Goal: Information Seeking & Learning: Check status

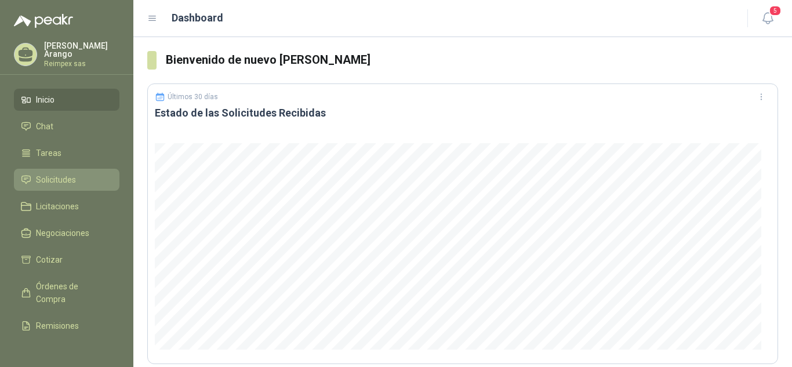
click at [65, 177] on span "Solicitudes" at bounding box center [56, 179] width 40 height 13
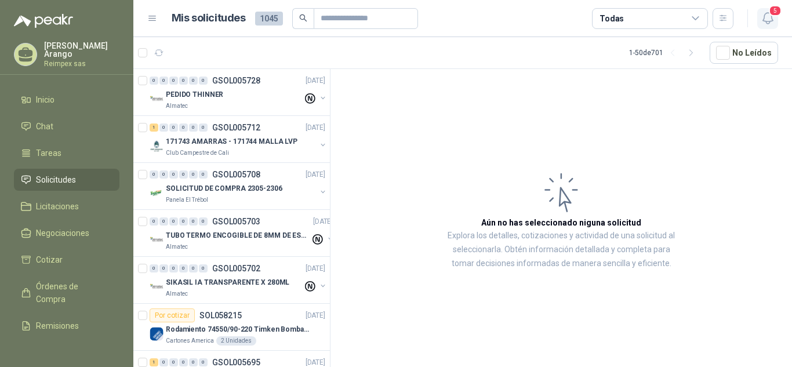
click at [771, 8] on span "5" at bounding box center [774, 10] width 13 height 11
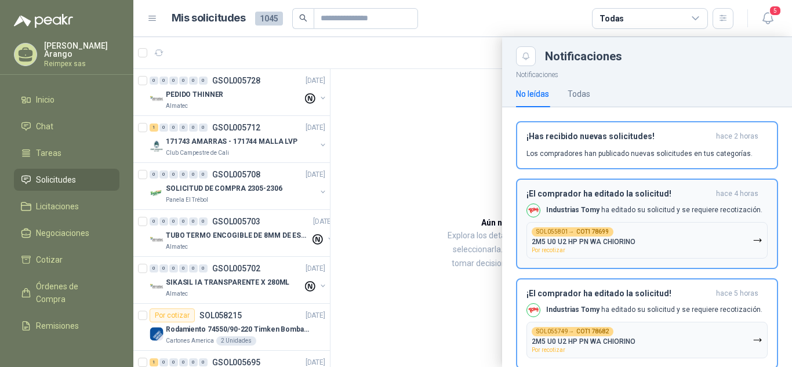
click at [669, 200] on div "¡El comprador ha editado la solicitud! hace 4 horas Industrias Tomy ha editado …" at bounding box center [646, 224] width 241 height 70
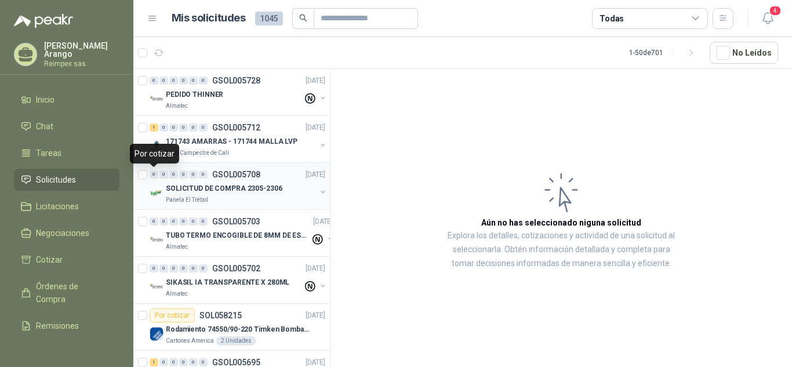
click at [155, 173] on div "0" at bounding box center [154, 174] width 9 height 8
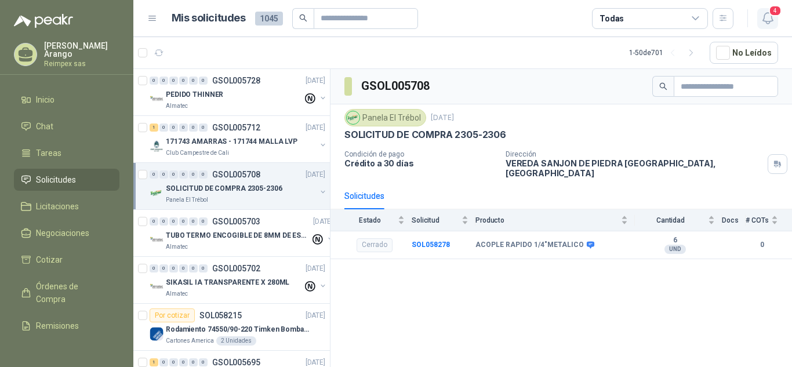
click at [777, 10] on span "4" at bounding box center [774, 10] width 13 height 11
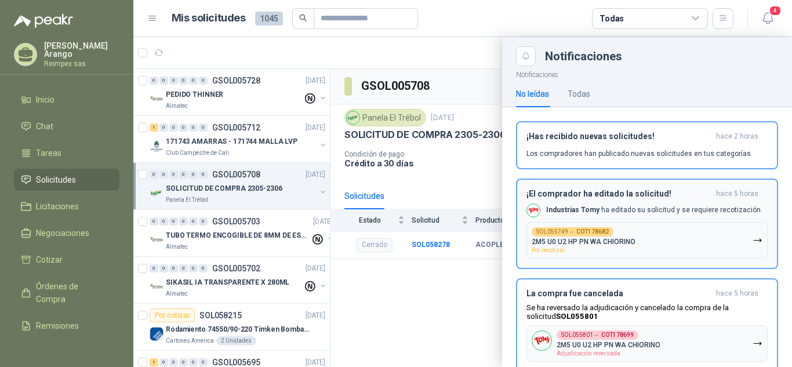
click at [704, 234] on button "SOL055749 → COT178682 2M5 U0 U2 HP PN WA CHIORINO Por recotizar" at bounding box center [646, 240] width 241 height 37
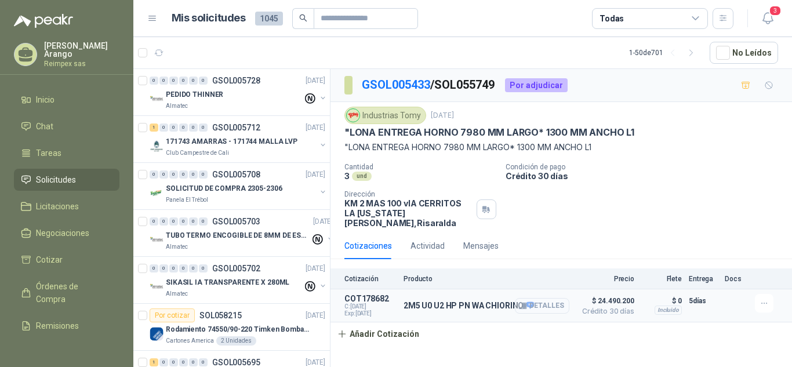
click at [538, 298] on button "Detalles" at bounding box center [542, 306] width 54 height 16
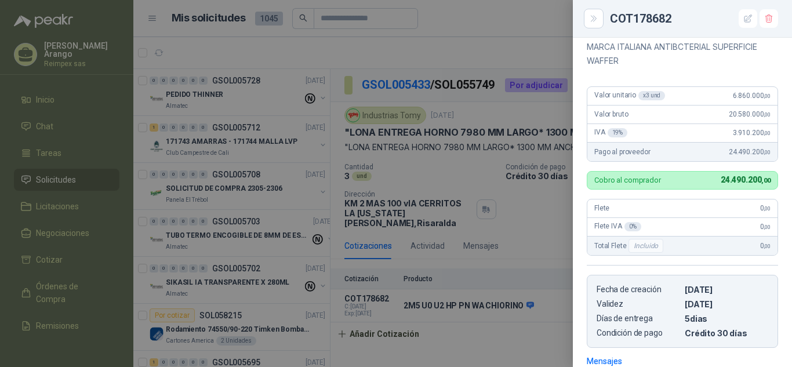
scroll to position [98, 0]
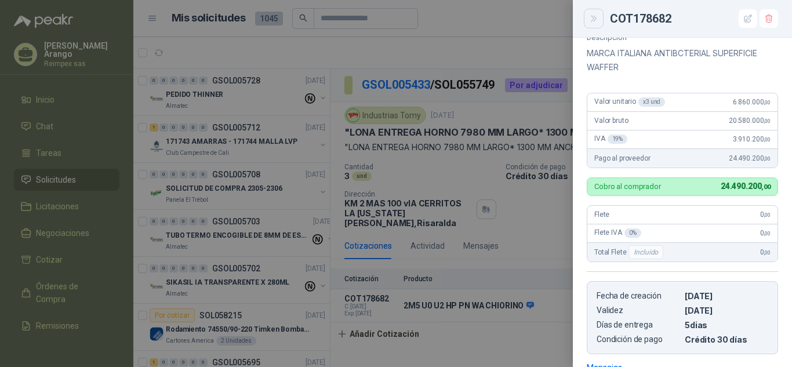
click at [587, 23] on button "Close" at bounding box center [594, 19] width 20 height 20
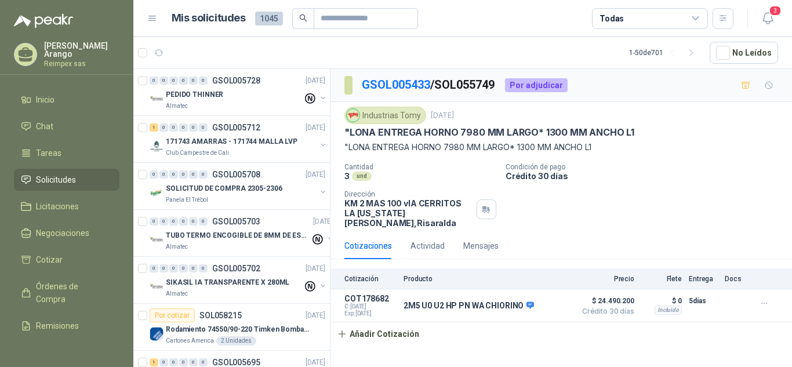
click at [556, 201] on div "Cantidad 3 und Condición de pago Crédito 30 días Dirección KM 2 MAS 100 vIA CE…" at bounding box center [560, 195] width 433 height 65
click at [767, 20] on icon "button" at bounding box center [767, 18] width 14 height 14
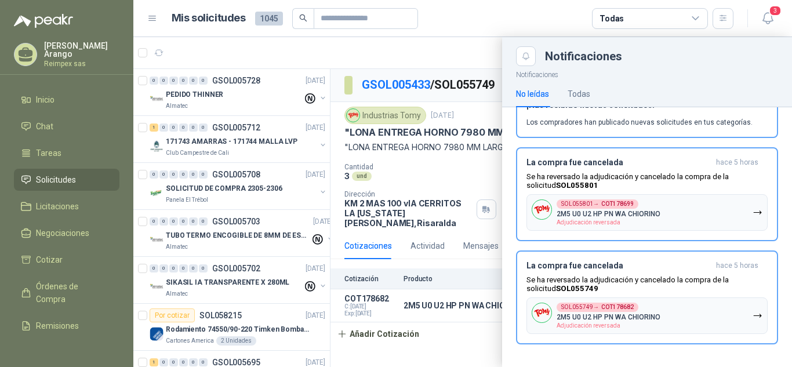
scroll to position [37, 0]
click at [658, 214] on div "SOL055801 → COT178699 2M5 U0 U2 HP PN WA CHIORINO Adjudicación reversada" at bounding box center [608, 212] width 104 height 26
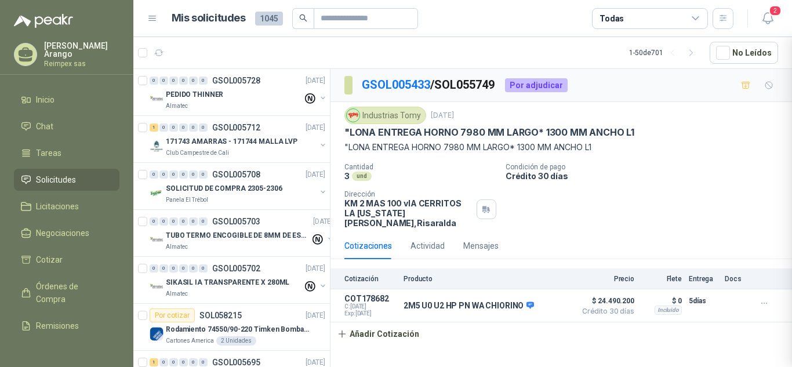
scroll to position [0, 0]
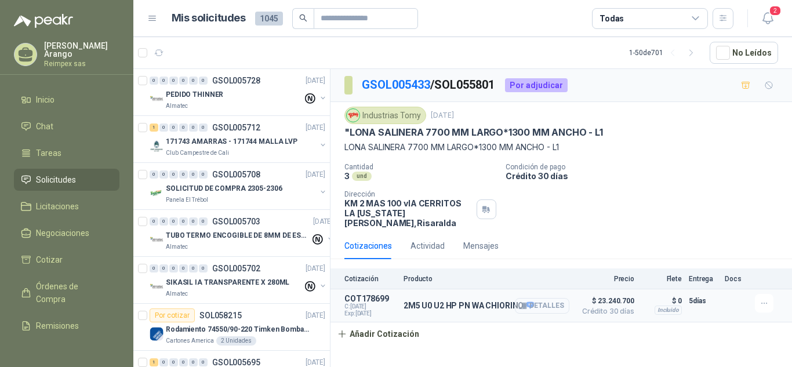
click at [531, 298] on button "Detalles" at bounding box center [542, 306] width 54 height 16
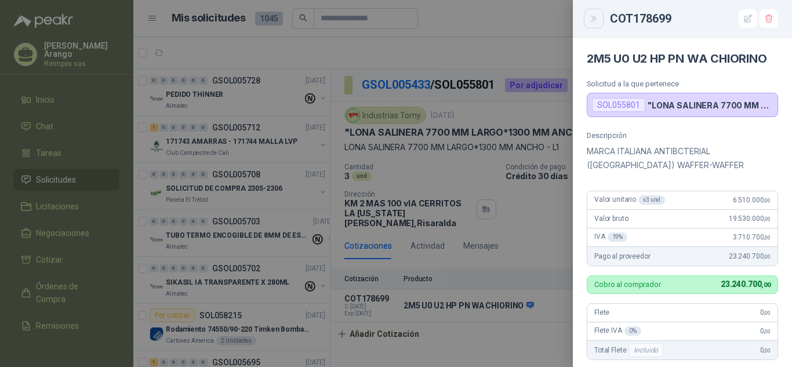
click at [592, 16] on icon "Close" at bounding box center [594, 19] width 10 height 10
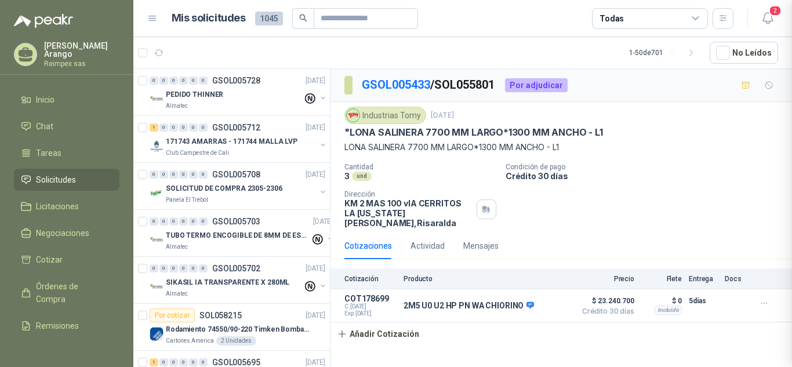
scroll to position [278, 0]
click at [776, 5] on span "2" at bounding box center [774, 10] width 13 height 11
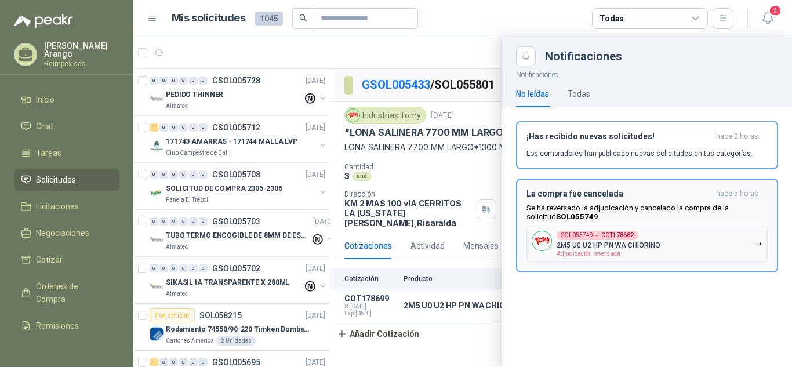
click at [660, 254] on button "SOL055749 → COT178682 2M5 U0 U2 HP PN WA CHIORINO Adjudicación reversada" at bounding box center [646, 243] width 241 height 37
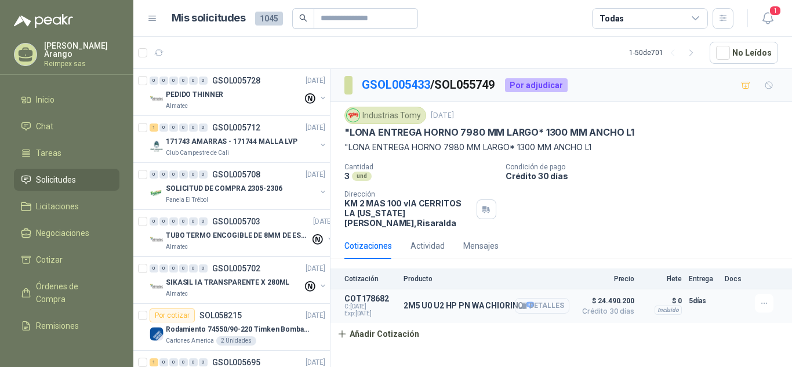
click at [526, 304] on icon "button" at bounding box center [524, 306] width 3 height 5
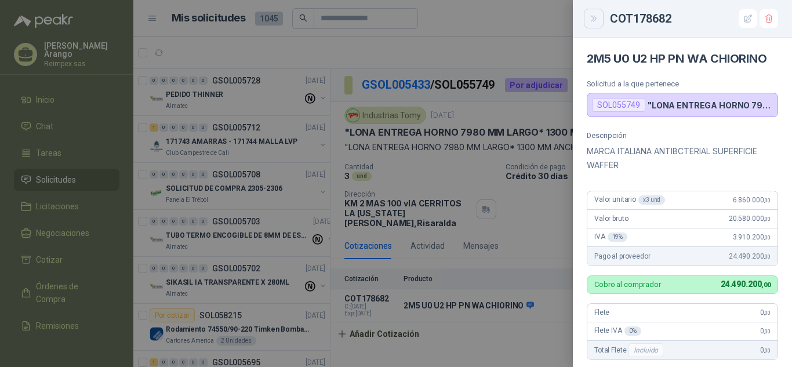
click at [591, 24] on button "Close" at bounding box center [594, 19] width 20 height 20
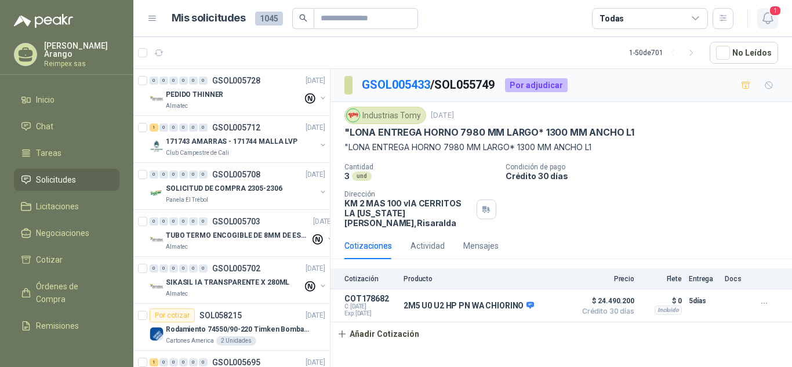
click at [765, 16] on icon "button" at bounding box center [767, 18] width 14 height 14
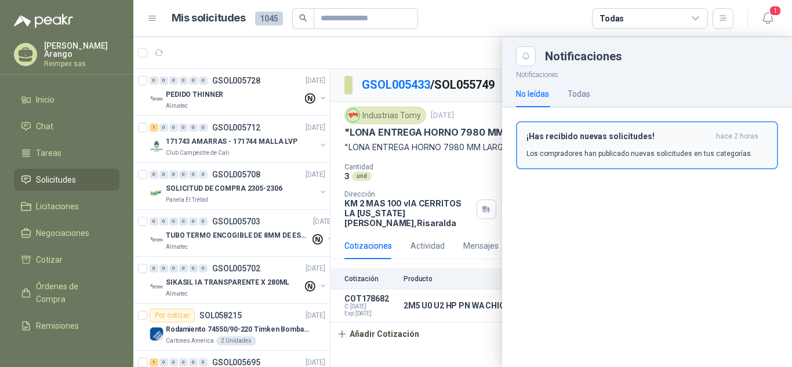
click at [639, 146] on div "¡Has recibido nuevas solicitudes! hace 2 horas Los compradores han publicado nu…" at bounding box center [646, 145] width 241 height 27
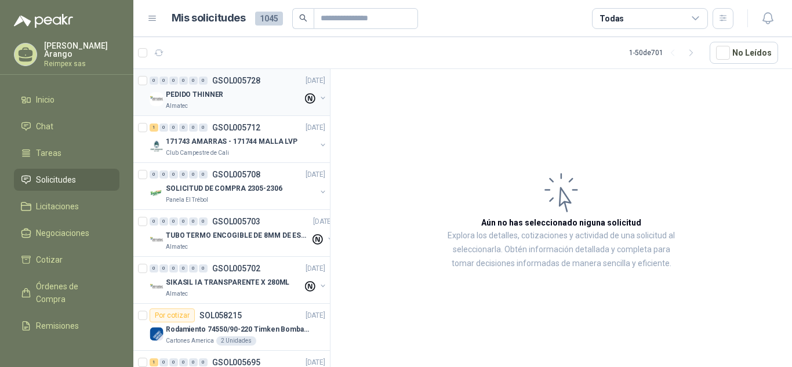
click at [209, 89] on p "PEDIDO THINNER" at bounding box center [194, 94] width 57 height 11
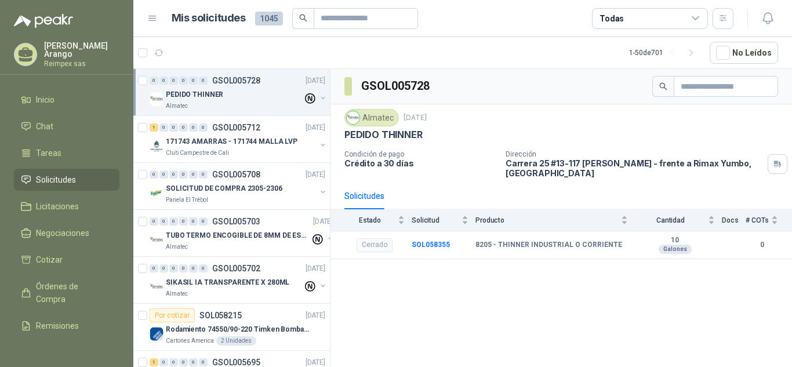
click at [318, 96] on button "button" at bounding box center [322, 97] width 9 height 9
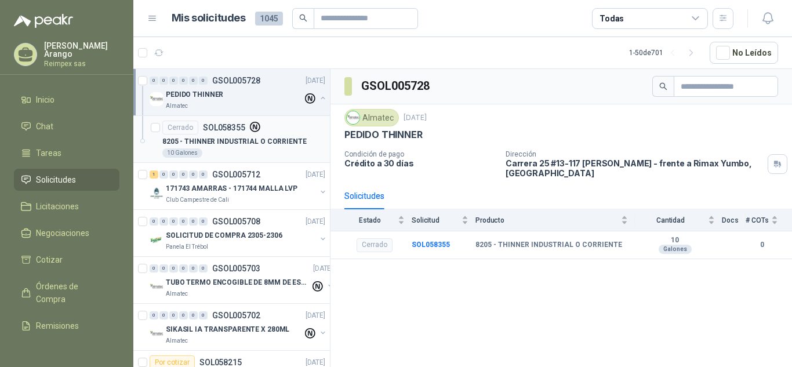
click at [290, 133] on div "Cerrado SOL058355" at bounding box center [243, 128] width 163 height 14
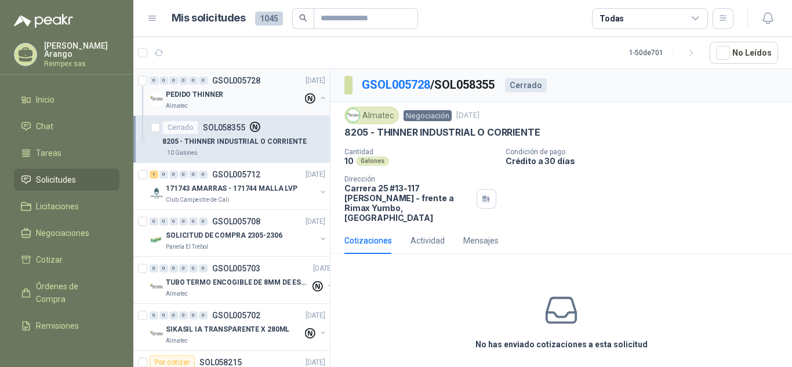
click at [318, 96] on button "button" at bounding box center [322, 97] width 9 height 9
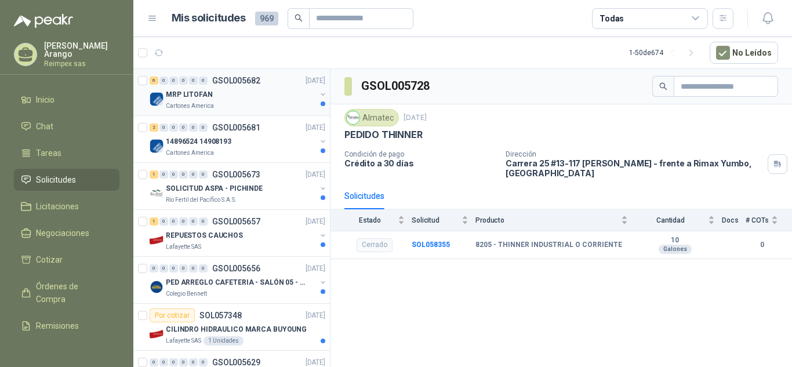
click at [266, 99] on div "MRP LITOFAN" at bounding box center [241, 95] width 150 height 14
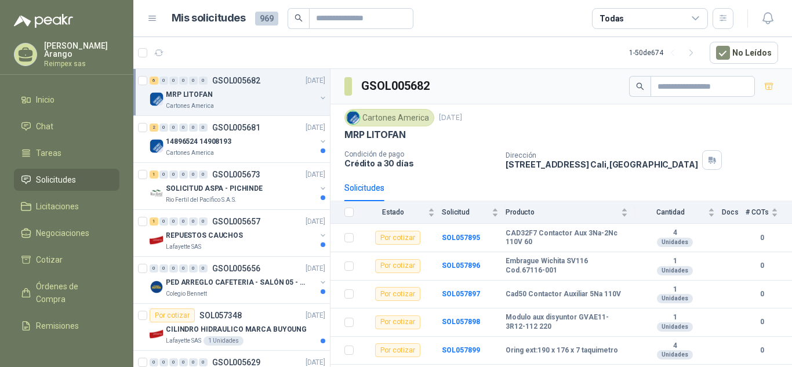
click at [723, 152] on div "Dirección [STREET_ADDRESS]" at bounding box center [646, 160] width 282 height 20
click at [263, 145] on div "14896524 14908193" at bounding box center [241, 141] width 150 height 14
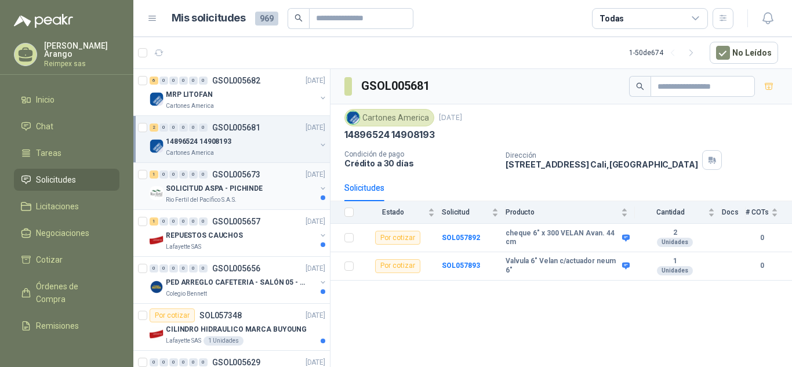
click at [263, 194] on div "SOLICITUD ASPA - PICHINDE" at bounding box center [241, 188] width 150 height 14
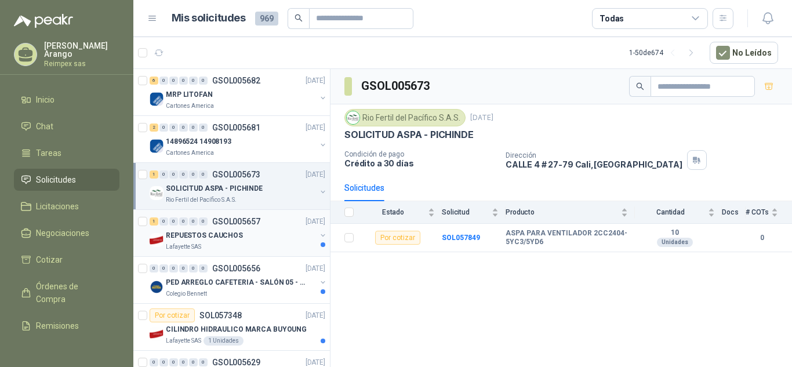
click at [267, 249] on div "Lafayette SAS" at bounding box center [241, 246] width 150 height 9
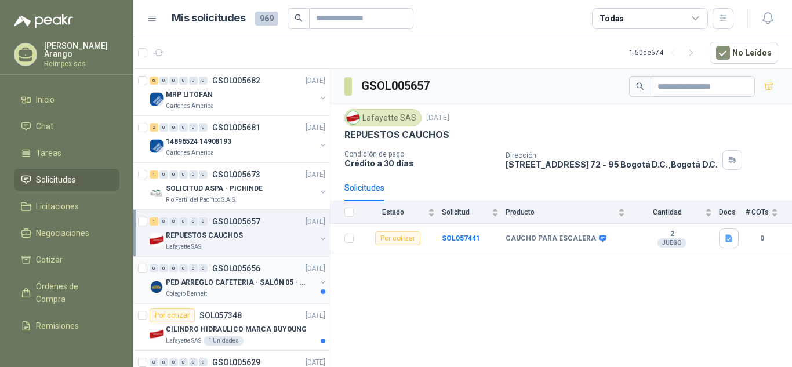
click at [267, 280] on p "PED ARREGLO CAFETERIA - SALÓN 05 - MATERIAL CARP." at bounding box center [238, 282] width 144 height 11
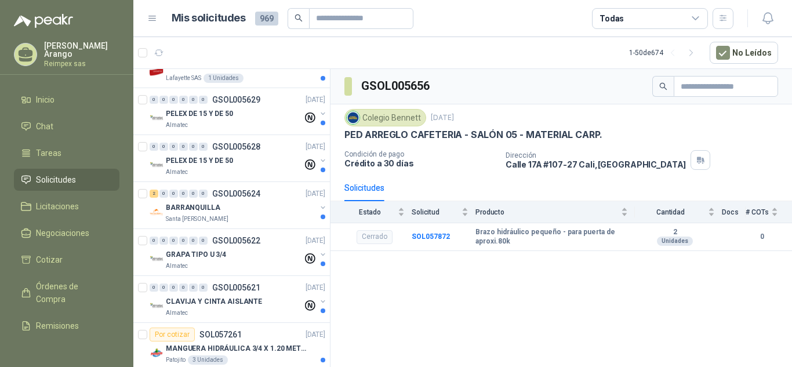
scroll to position [272, 0]
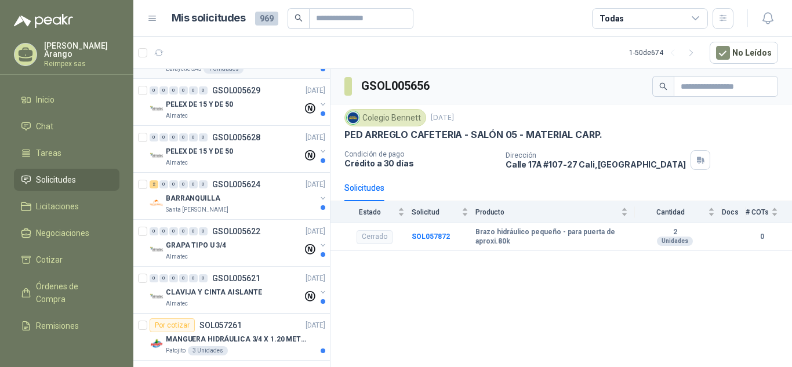
click at [216, 76] on article "Por cotizar SOL057348 [DATE] CILINDRO HIDRAULICO MARCA BUYOUNG Lafayette SAS 1 …" at bounding box center [231, 55] width 196 height 47
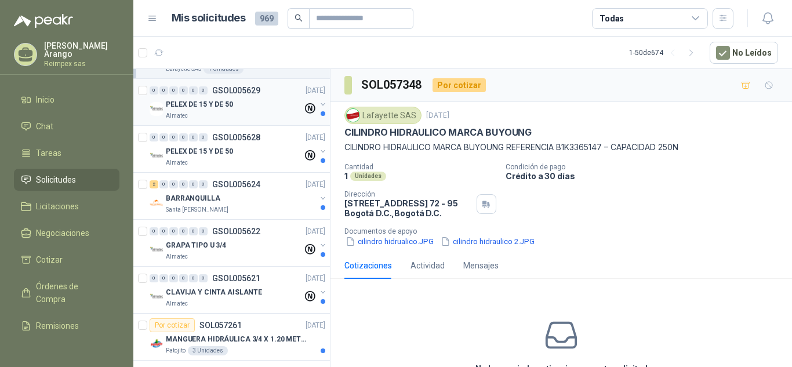
click at [224, 101] on p "PELEX DE 15 Y DE 50" at bounding box center [199, 104] width 67 height 11
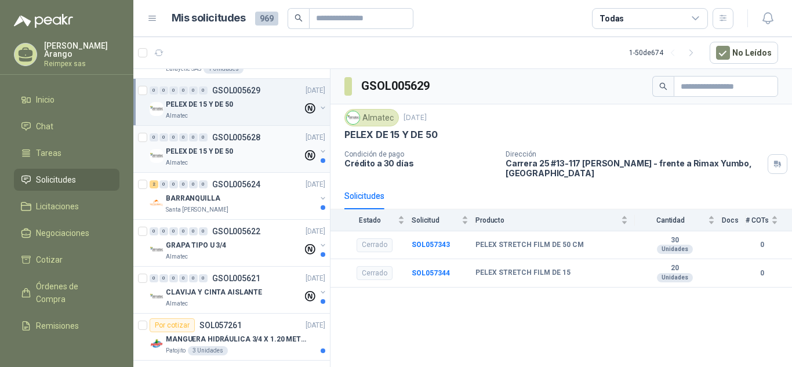
click at [218, 147] on p "PELEX DE 15 Y DE 50" at bounding box center [199, 151] width 67 height 11
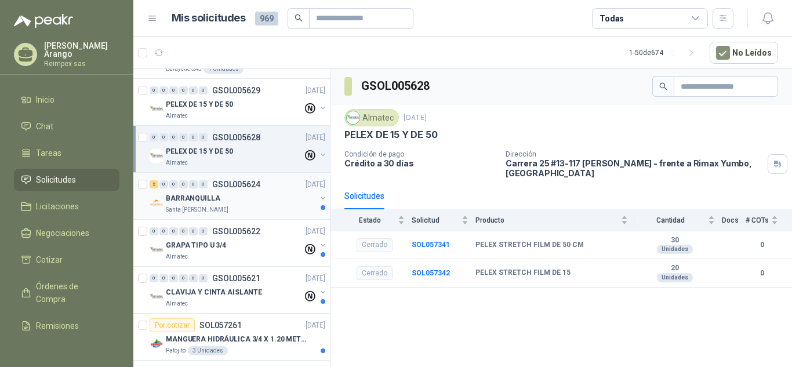
click at [245, 212] on div "Santa [PERSON_NAME]" at bounding box center [241, 209] width 150 height 9
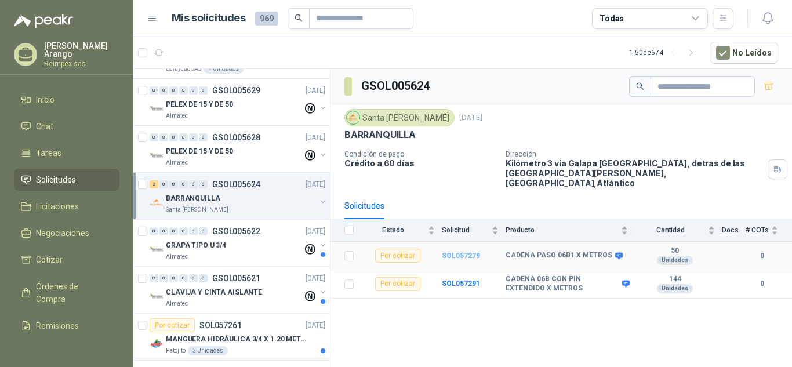
click at [467, 252] on b "SOL057279" at bounding box center [461, 256] width 38 height 8
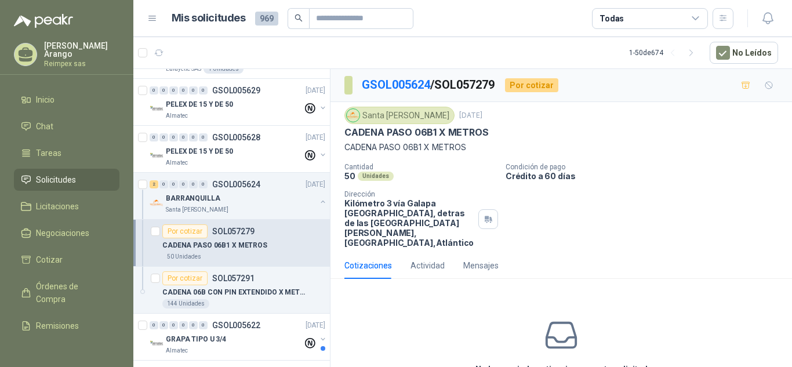
click at [381, 300] on div "No has enviado cotizaciones a esta solicitud Cotizar" at bounding box center [560, 362] width 461 height 148
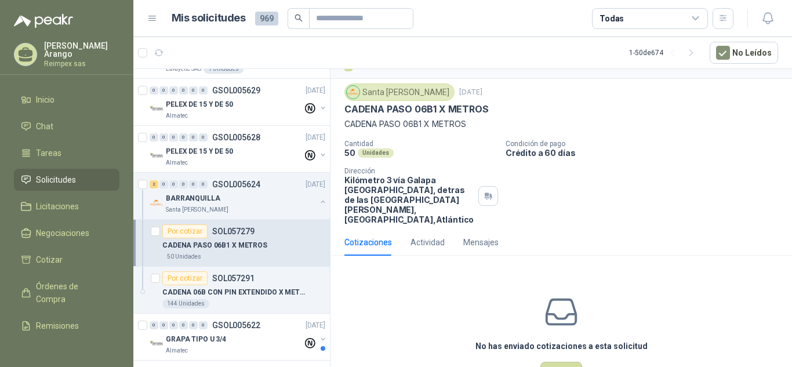
scroll to position [56, 0]
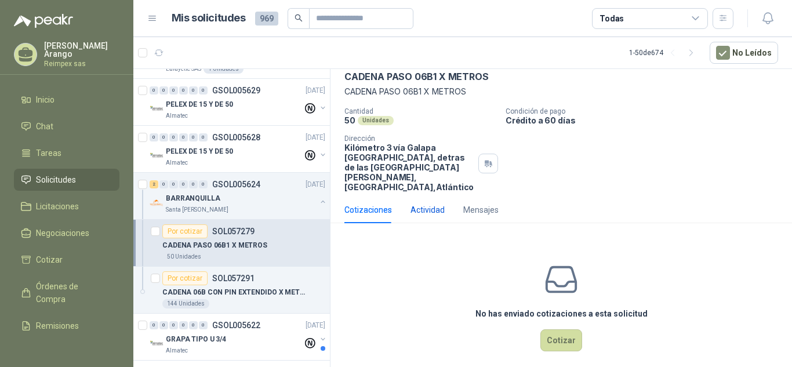
click at [428, 203] on div "Actividad" at bounding box center [427, 209] width 34 height 13
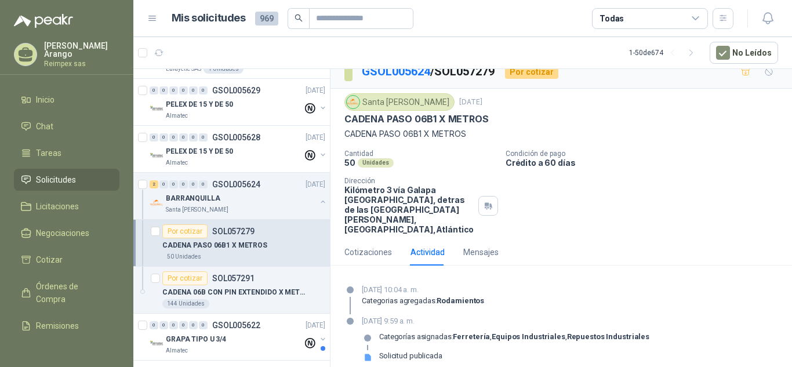
scroll to position [14, 0]
click at [491, 245] on div "Mensajes" at bounding box center [480, 251] width 35 height 13
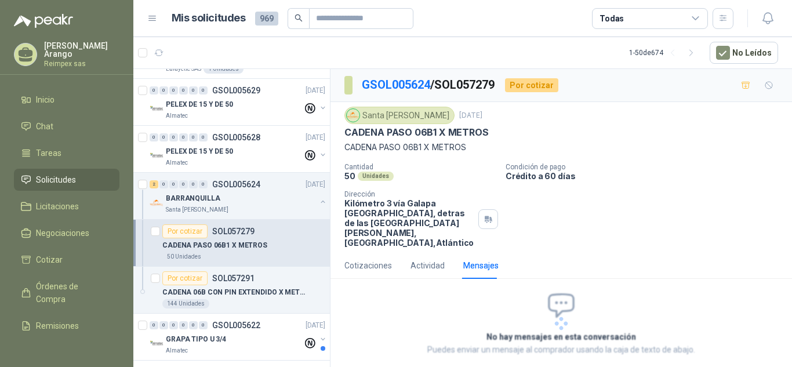
scroll to position [3, 0]
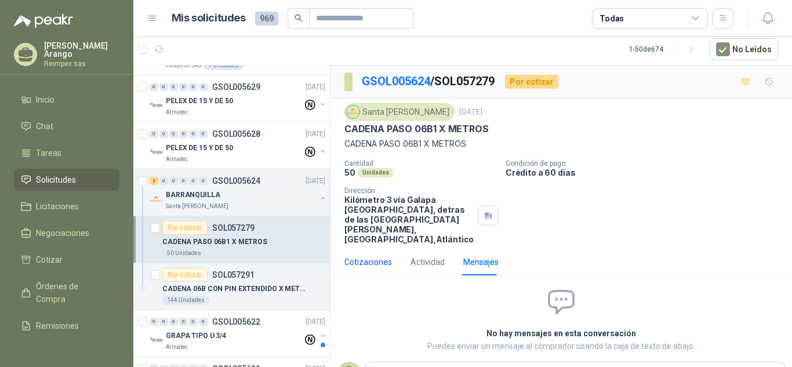
click at [370, 258] on div "Cotizaciones" at bounding box center [368, 262] width 48 height 13
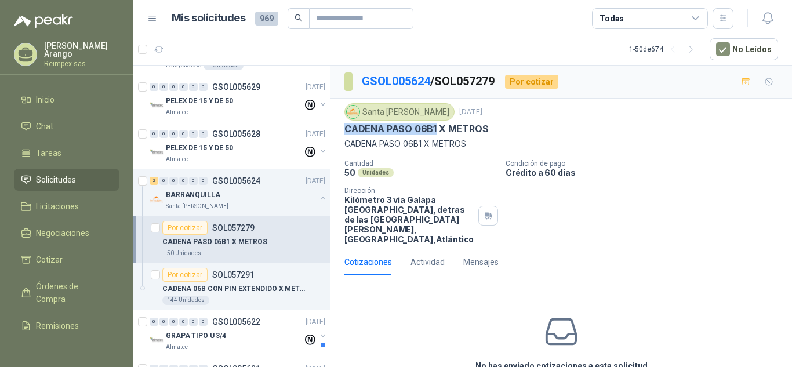
drag, startPoint x: 345, startPoint y: 127, endPoint x: 435, endPoint y: 131, distance: 90.5
click at [435, 131] on p "CADENA PASO 06B1 X METROS" at bounding box center [416, 129] width 144 height 12
copy p "CADENA PASO 06B1"
click at [268, 280] on div "Por cotizar SOL057291" at bounding box center [243, 275] width 163 height 14
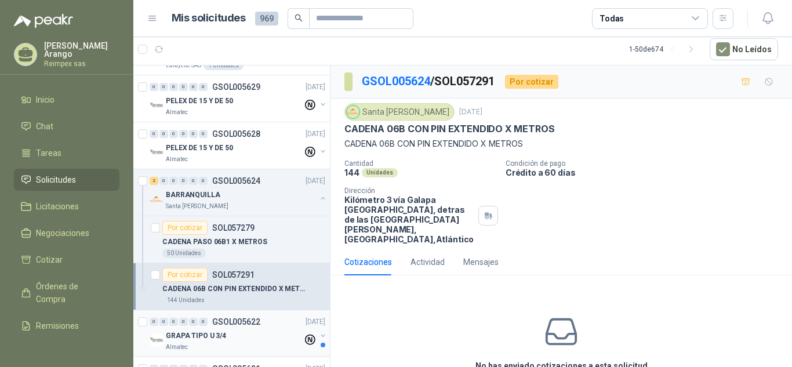
click at [242, 335] on div "GRAPA TIPO U 3/4" at bounding box center [234, 336] width 137 height 14
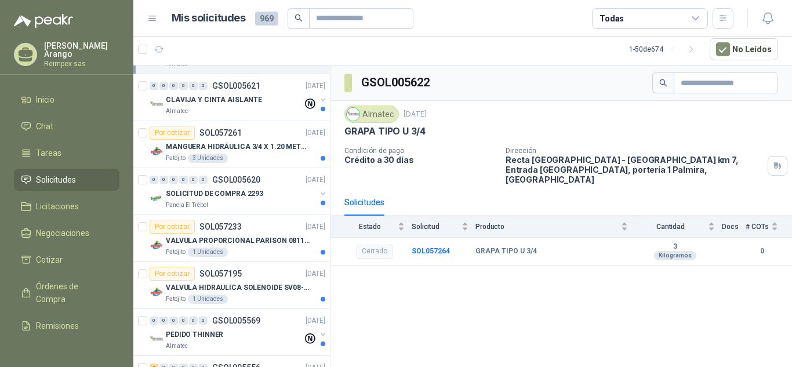
scroll to position [559, 0]
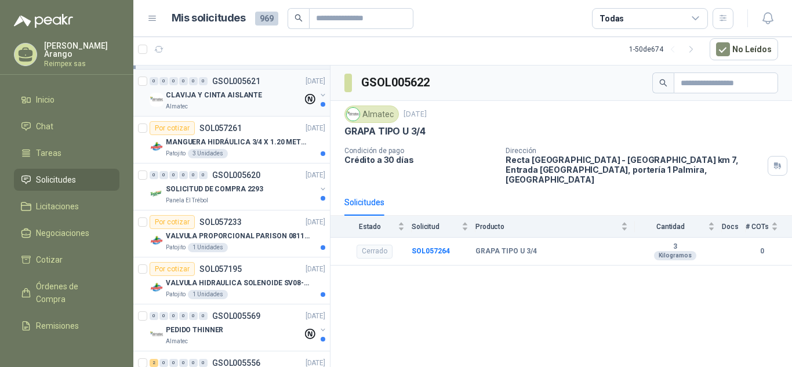
click at [260, 109] on div "Almatec" at bounding box center [234, 106] width 137 height 9
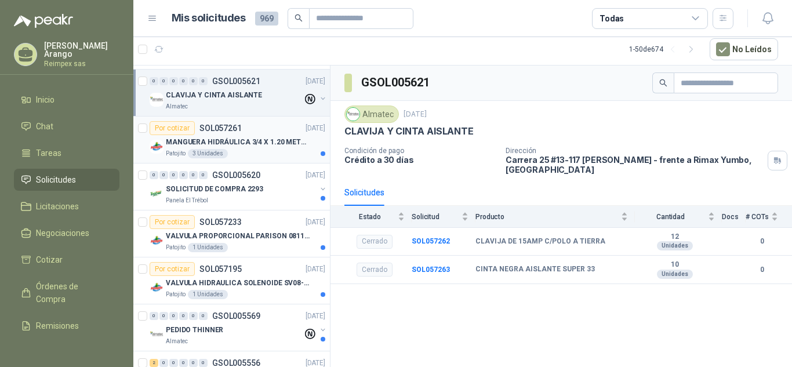
click at [258, 136] on div "MANGUERA HIDRÁULICA 3/4 X 1.20 METROS DE LONGITUD HR-HR-ACOPLADA" at bounding box center [245, 142] width 159 height 14
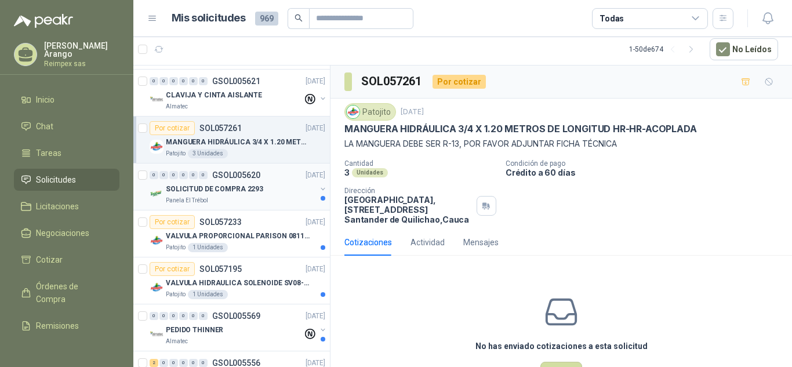
click at [263, 178] on div "0 0 0 0 0 0 GSOL005620 [DATE]" at bounding box center [239, 175] width 178 height 14
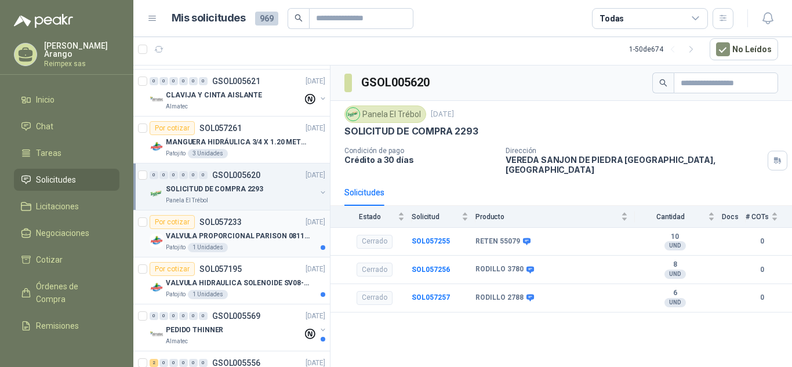
click at [258, 216] on div "Por cotizar SOL057233 [DATE]" at bounding box center [238, 222] width 176 height 14
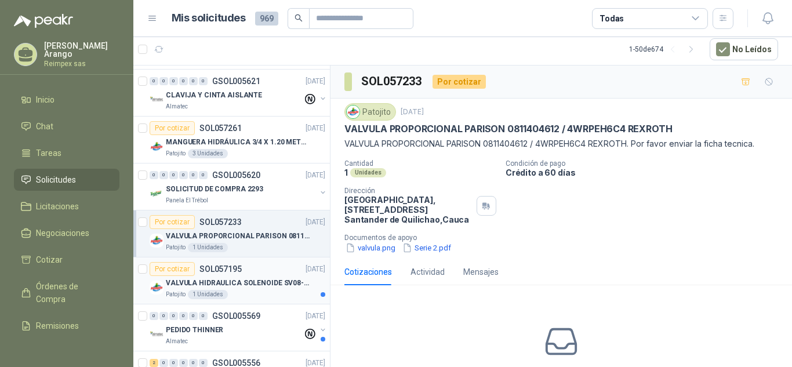
click at [258, 296] on div "Patojito 1 Unidades" at bounding box center [245, 294] width 159 height 9
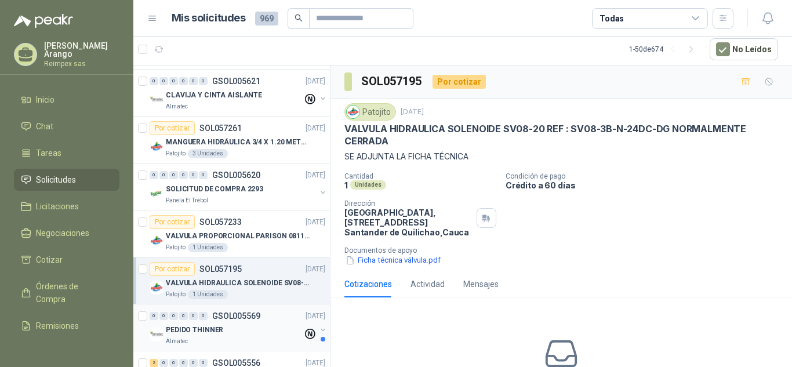
click at [263, 326] on div "PEDIDO THINNER" at bounding box center [234, 330] width 137 height 14
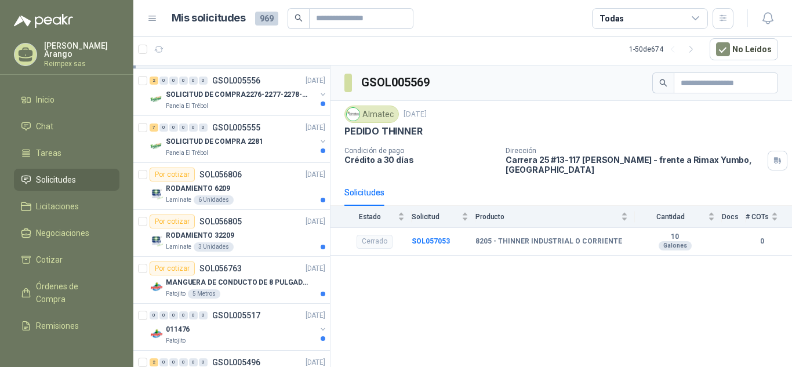
scroll to position [846, 0]
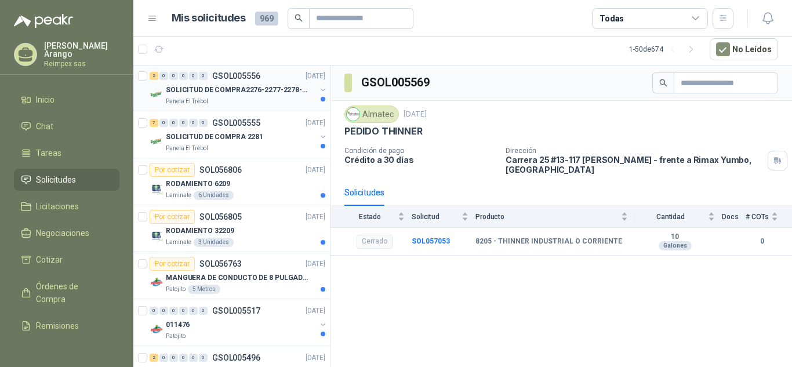
click at [265, 95] on p "SOLICITUD DE COMPRA2276-2277-2278-2284-2285-" at bounding box center [238, 90] width 144 height 11
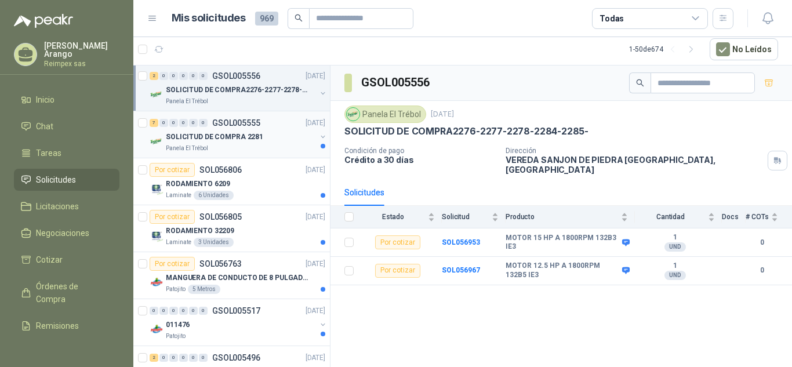
click at [263, 136] on div "SOLICITUD DE COMPRA 2281" at bounding box center [241, 137] width 150 height 14
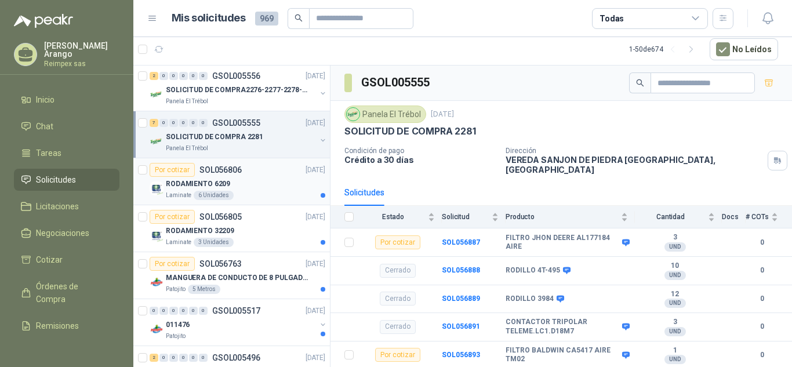
click at [271, 163] on div "Por cotizar SOL056806 [DATE]" at bounding box center [238, 170] width 176 height 14
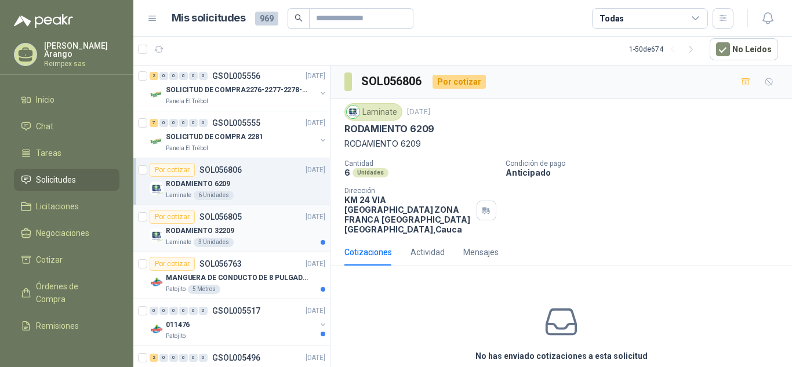
click at [268, 230] on div "RODAMIENTO 32209" at bounding box center [245, 231] width 159 height 14
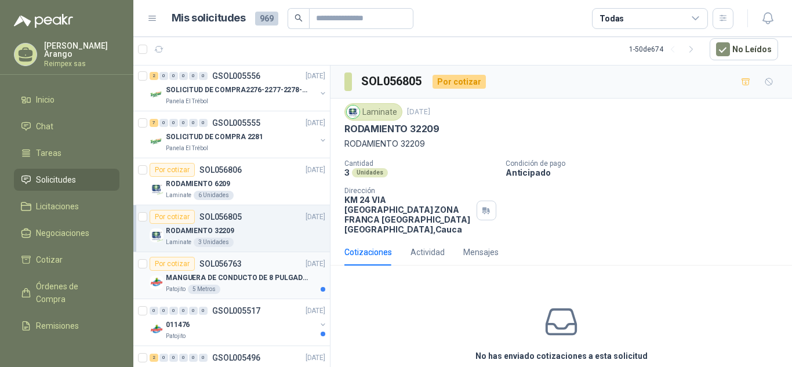
click at [270, 267] on div "Por cotizar SOL056763 [DATE]" at bounding box center [238, 264] width 176 height 14
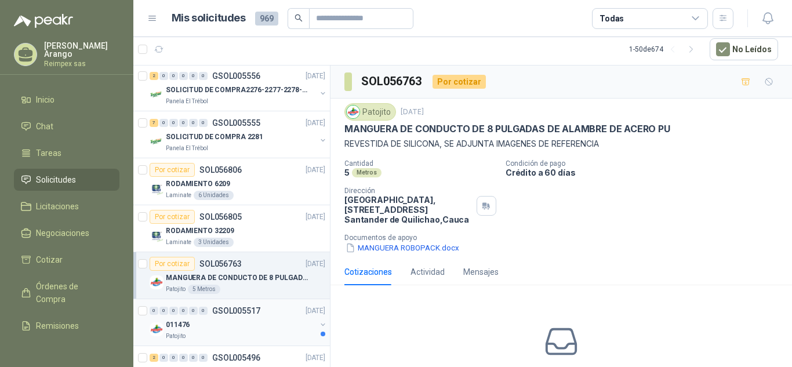
click at [254, 318] on div "011476" at bounding box center [241, 325] width 150 height 14
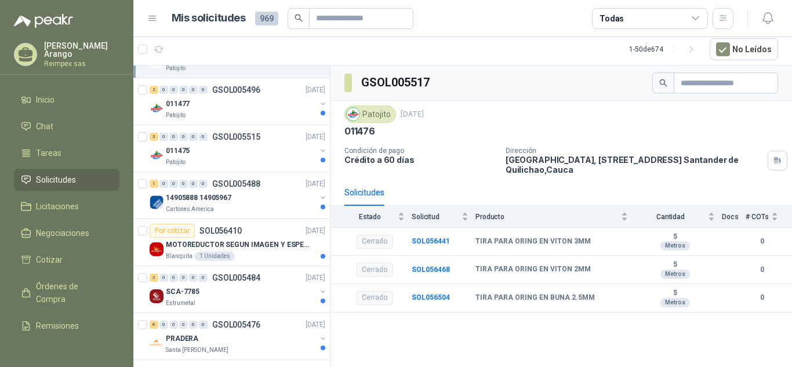
scroll to position [1128, 0]
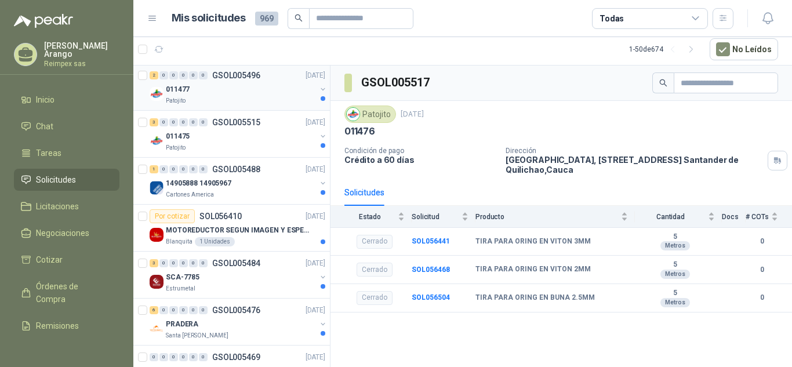
click at [261, 88] on div "011477" at bounding box center [241, 89] width 150 height 14
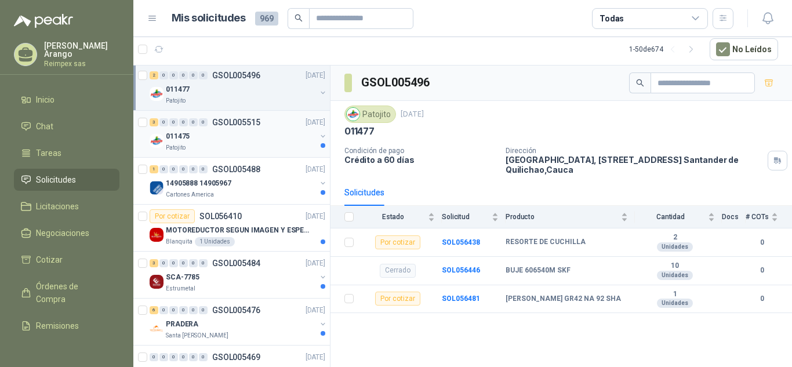
click at [268, 141] on div "011475" at bounding box center [241, 136] width 150 height 14
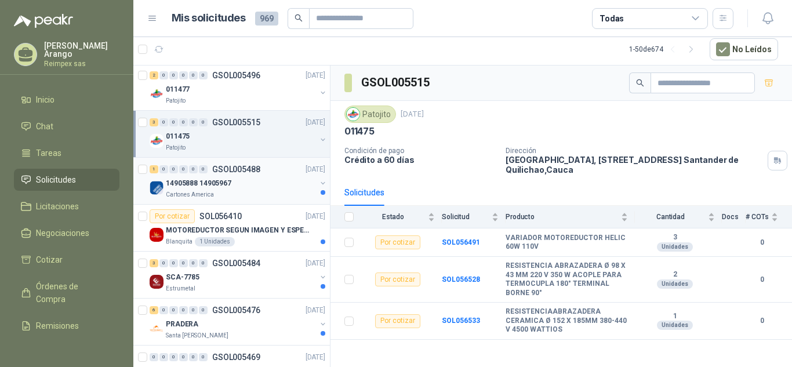
click at [269, 183] on div "14905888 14905967" at bounding box center [241, 183] width 150 height 14
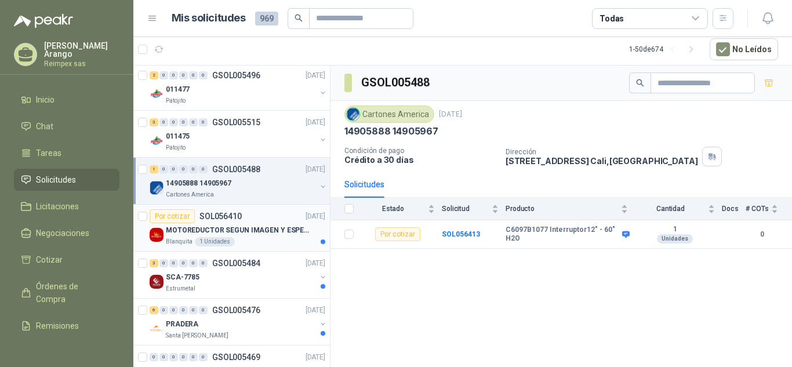
click at [274, 223] on div "MOTOREDUCTOR SEGUN IMAGEN Y ESPECIFICACIONES ADJUNTAS" at bounding box center [245, 230] width 159 height 14
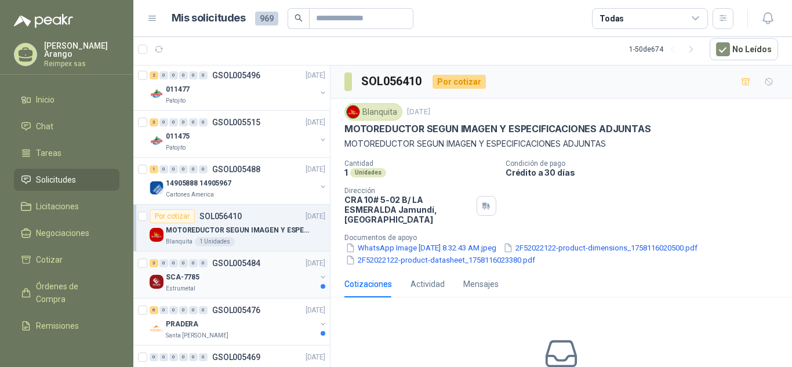
click at [280, 267] on div "3 0 0 0 0 0 GSOL005484 [DATE]" at bounding box center [239, 263] width 178 height 14
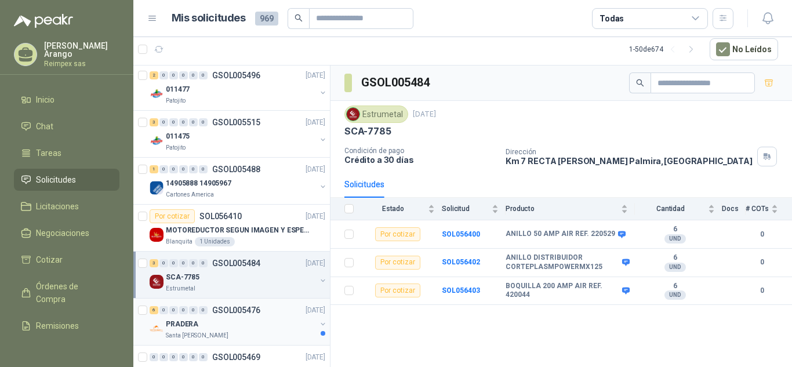
click at [279, 318] on div "PRADERA" at bounding box center [241, 324] width 150 height 14
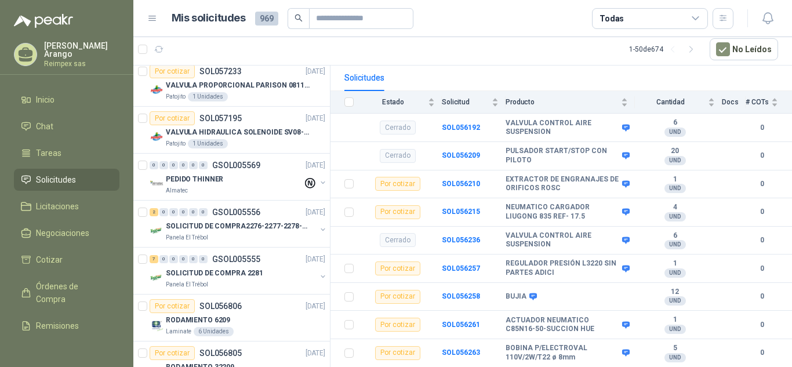
scroll to position [589, 0]
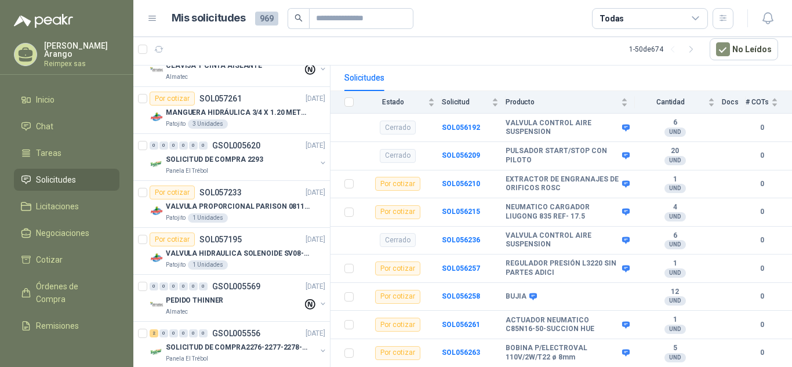
click at [66, 179] on span "Solicitudes" at bounding box center [56, 179] width 40 height 13
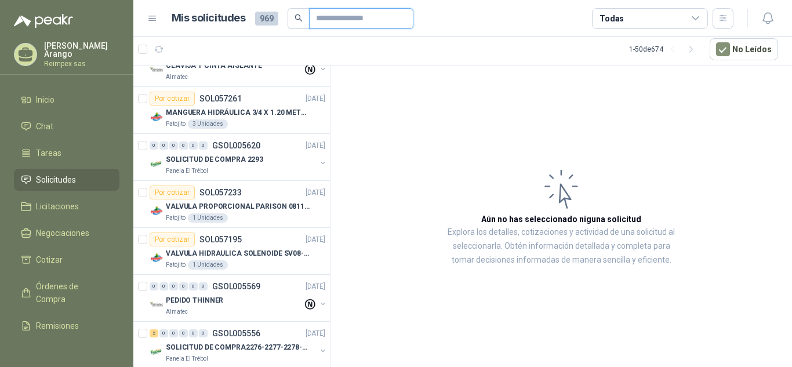
click at [329, 14] on input "text" at bounding box center [356, 19] width 81 height 20
type input "*****"
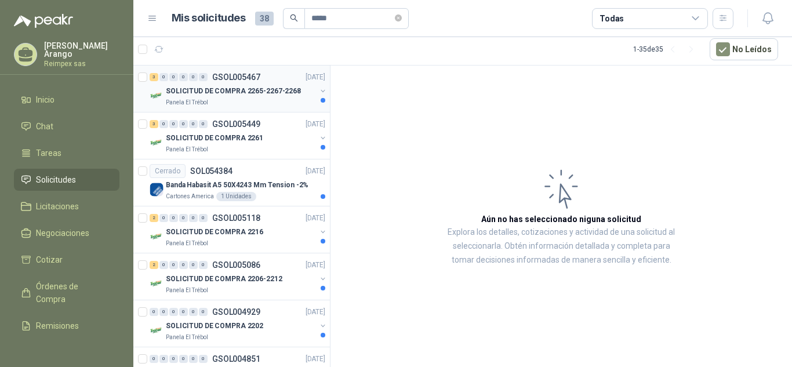
click at [247, 96] on p "SOLICITUD DE COMPRA 2265-2267-2268" at bounding box center [233, 91] width 135 height 11
